Goal: Information Seeking & Learning: Compare options

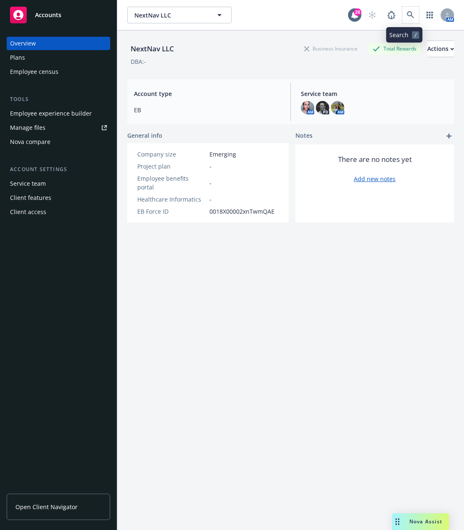
click at [409, 7] on span at bounding box center [410, 15] width 17 height 17
click at [408, 9] on link at bounding box center [410, 15] width 17 height 17
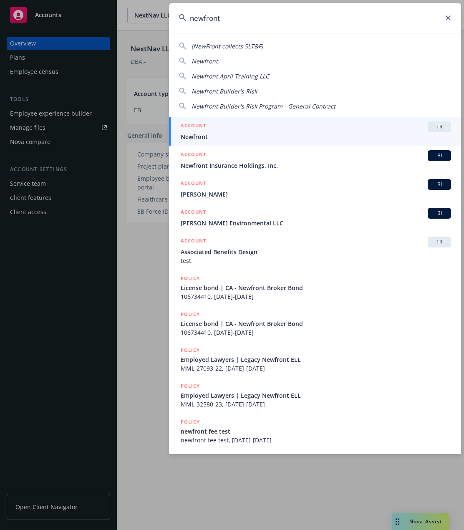
type input "newfront"
click at [277, 131] on div "ACCOUNT TR" at bounding box center [316, 126] width 270 height 11
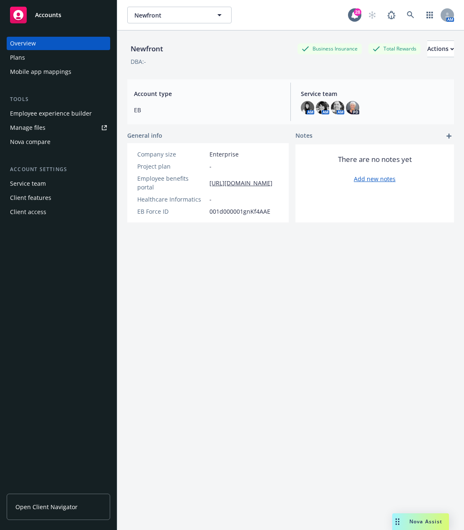
click at [53, 112] on div "Employee experience builder" at bounding box center [51, 113] width 82 height 13
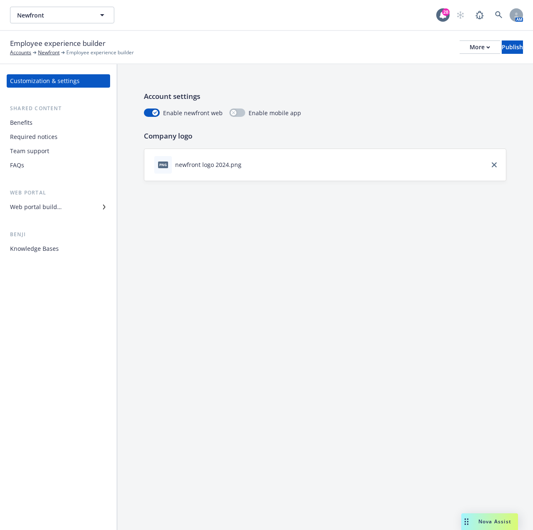
click at [24, 130] on div "Benefits Required notices Team support FAQs" at bounding box center [58, 144] width 103 height 56
click at [464, 48] on icon "button" at bounding box center [489, 47] width 4 height 3
click at [396, 81] on link "Copy portal link" at bounding box center [411, 82] width 124 height 17
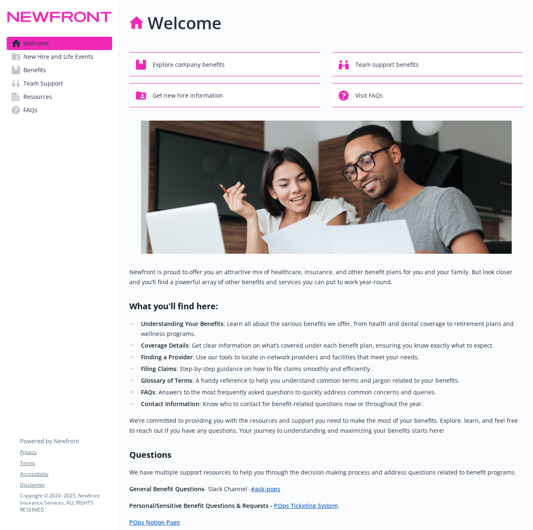
click at [74, 65] on link "Benefits" at bounding box center [60, 69] width 106 height 13
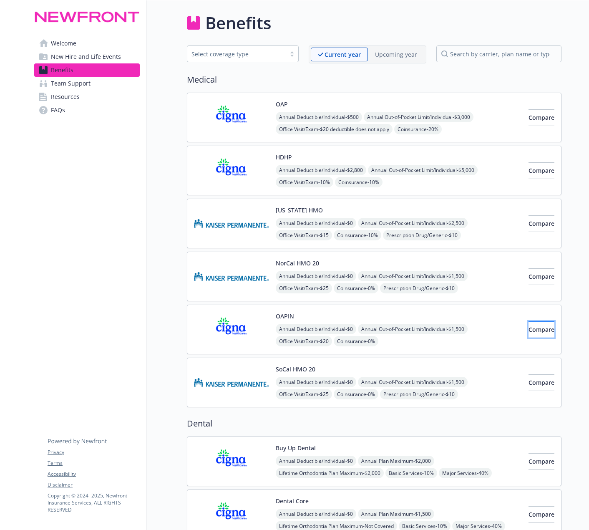
click at [529, 329] on button "Compare" at bounding box center [542, 329] width 26 height 17
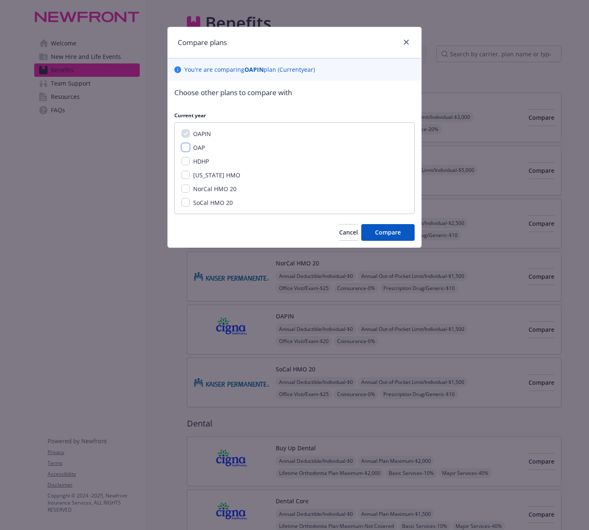
click at [186, 149] on input "OAP" at bounding box center [186, 147] width 8 height 8
checkbox input "true"
click at [380, 228] on button "Compare" at bounding box center [387, 232] width 53 height 17
